Goal: Find specific page/section: Find specific page/section

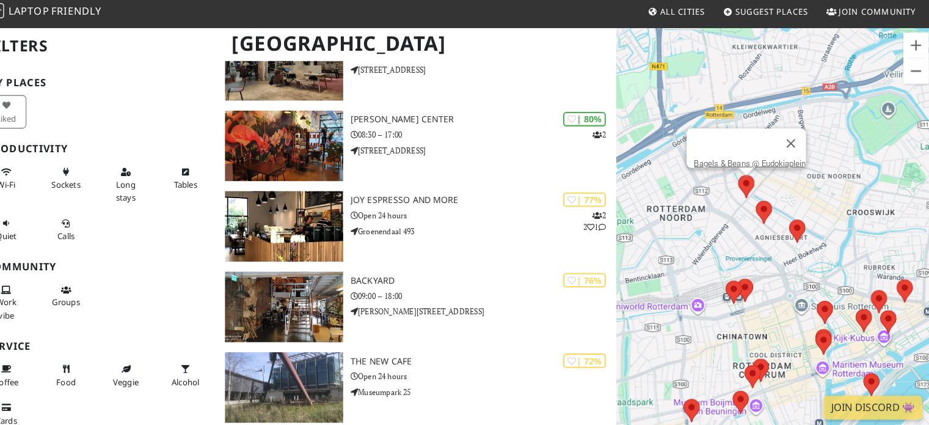
scroll to position [538, 0]
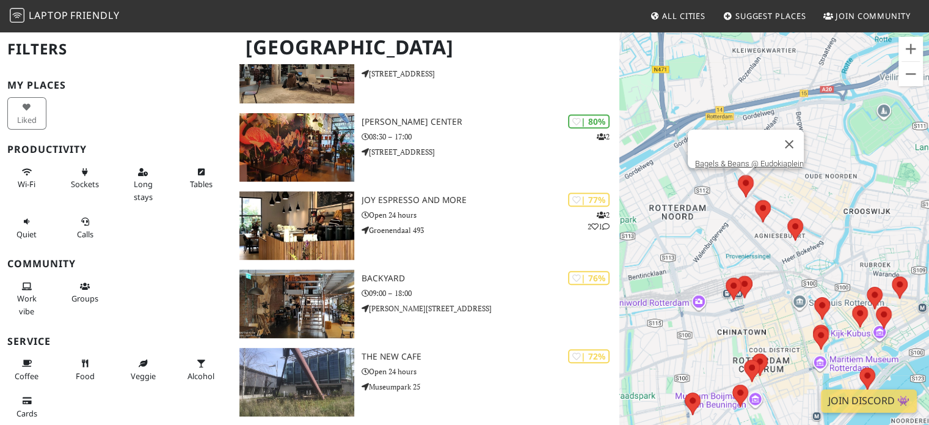
click at [738, 175] on area at bounding box center [738, 175] width 0 height 0
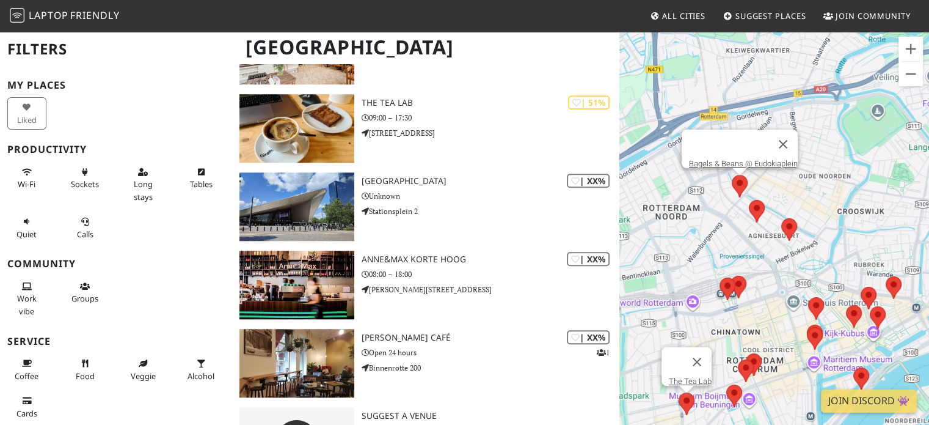
scroll to position [1104, 0]
click at [781, 218] on area at bounding box center [781, 218] width 0 height 0
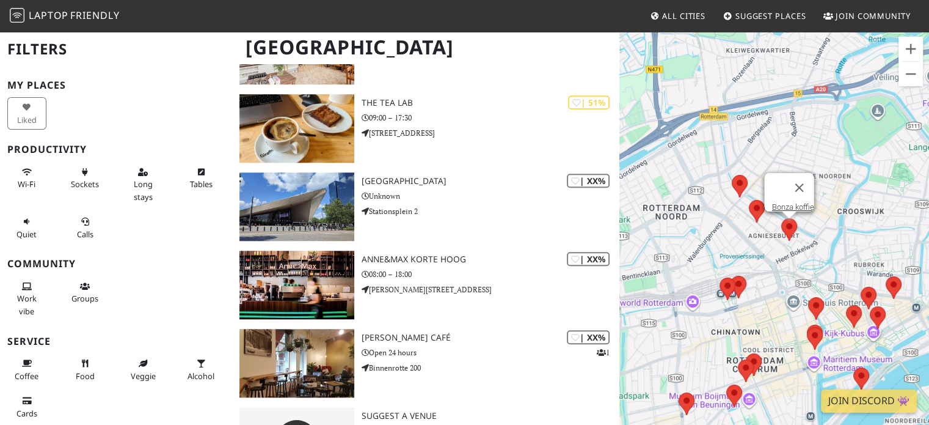
click at [781, 218] on area at bounding box center [781, 218] width 0 height 0
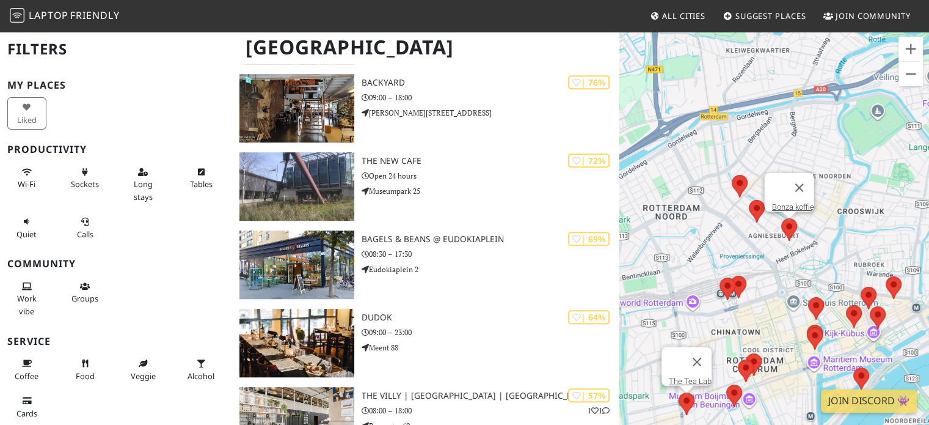
scroll to position [732, 0]
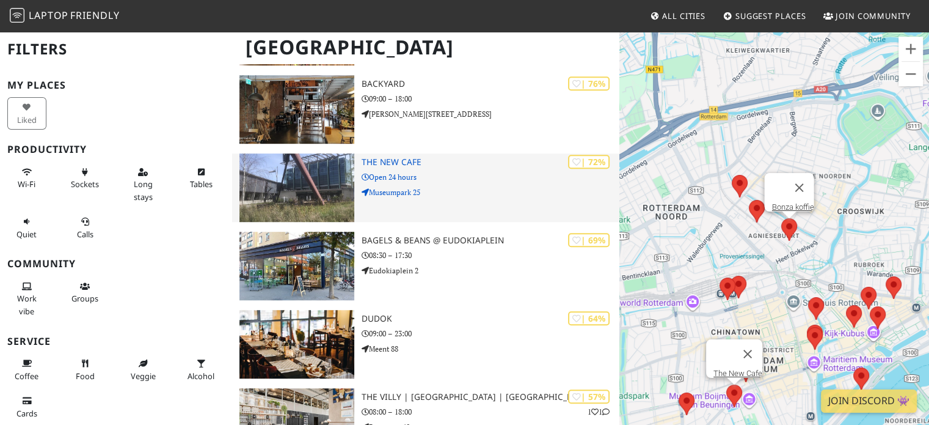
click at [411, 167] on h3 "The New Cafe" at bounding box center [491, 162] width 258 height 10
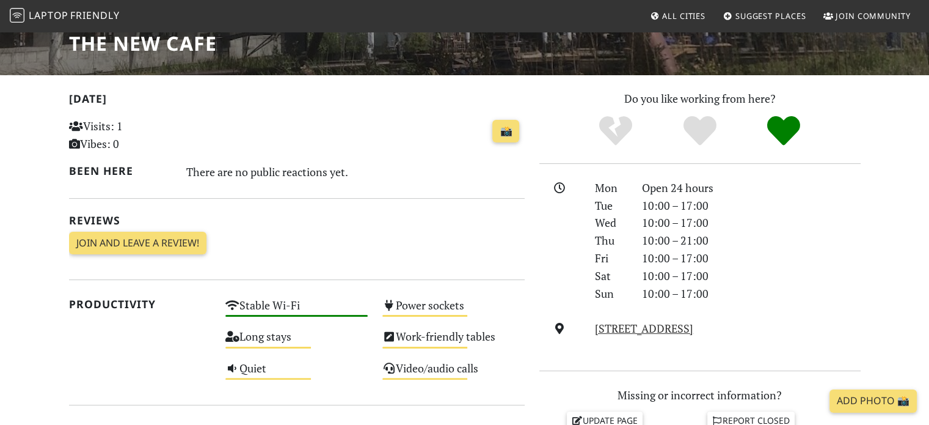
scroll to position [247, 0]
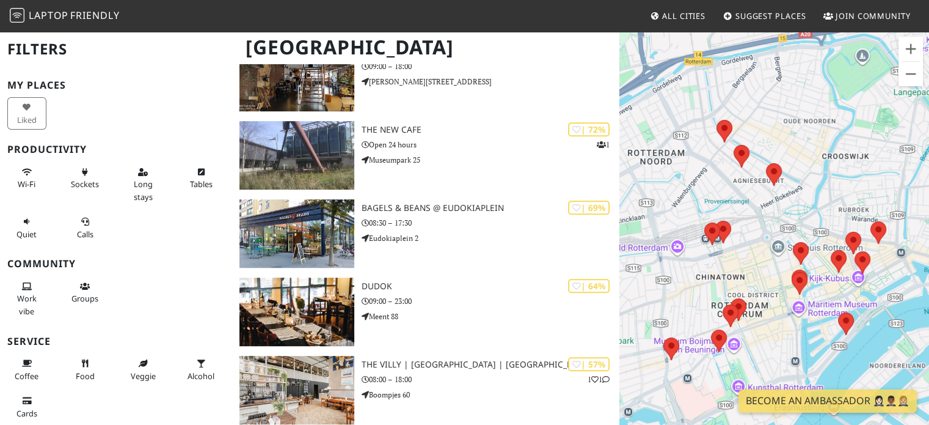
scroll to position [905, 0]
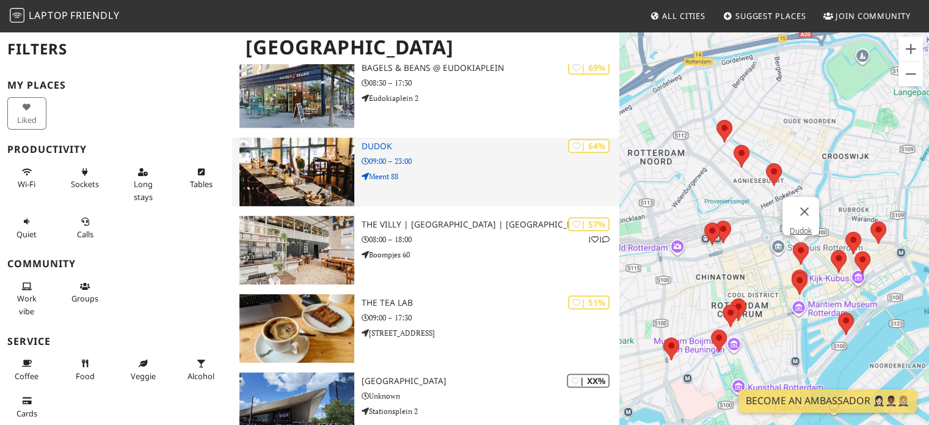
click at [273, 159] on img at bounding box center [296, 171] width 114 height 68
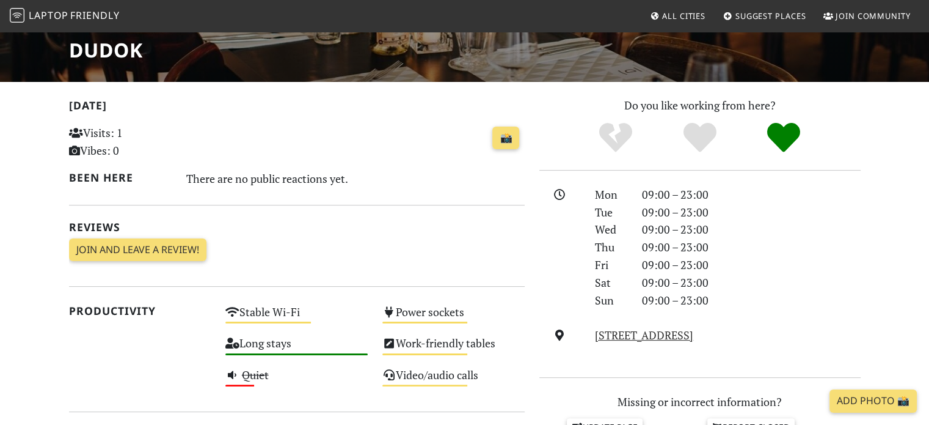
scroll to position [214, 0]
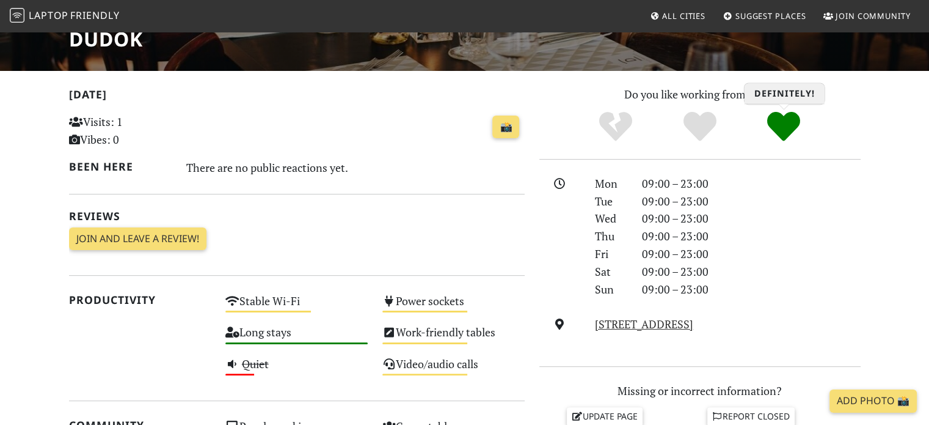
click at [779, 126] on icon "Definitely!" at bounding box center [783, 126] width 33 height 33
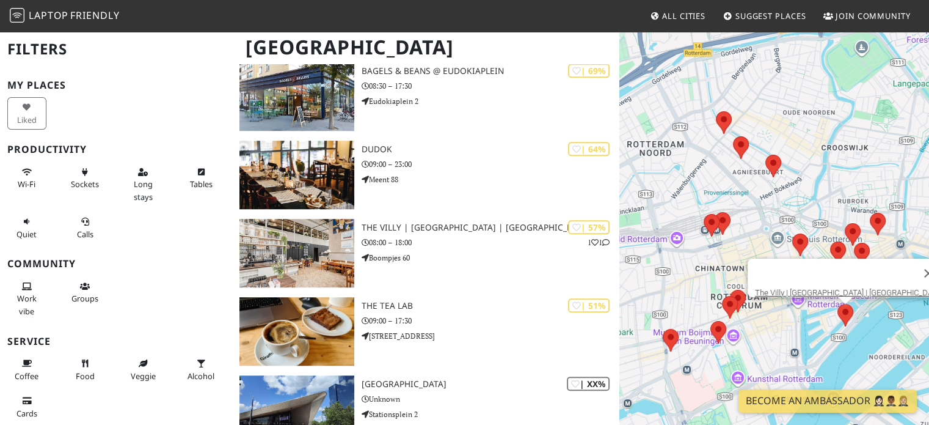
scroll to position [905, 0]
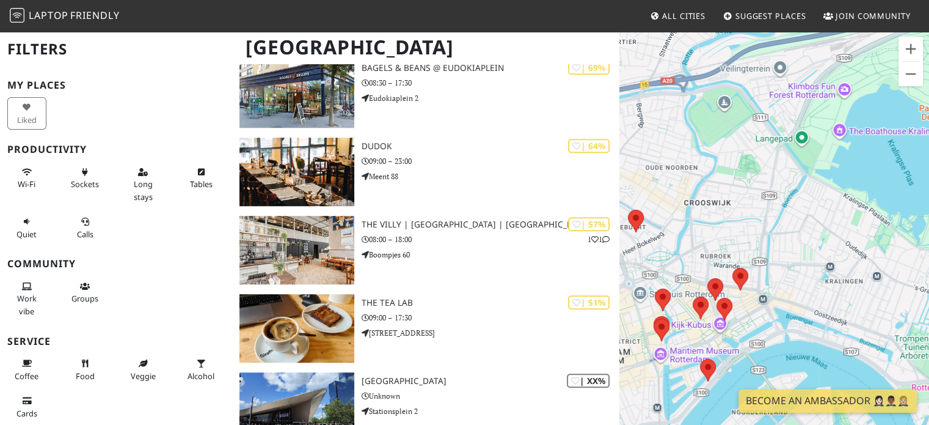
drag, startPoint x: 856, startPoint y: 167, endPoint x: 743, endPoint y: 224, distance: 126.5
click at [743, 224] on div at bounding box center [774, 243] width 310 height 425
